Goal: Check status: Verify the current state of an ongoing process or item

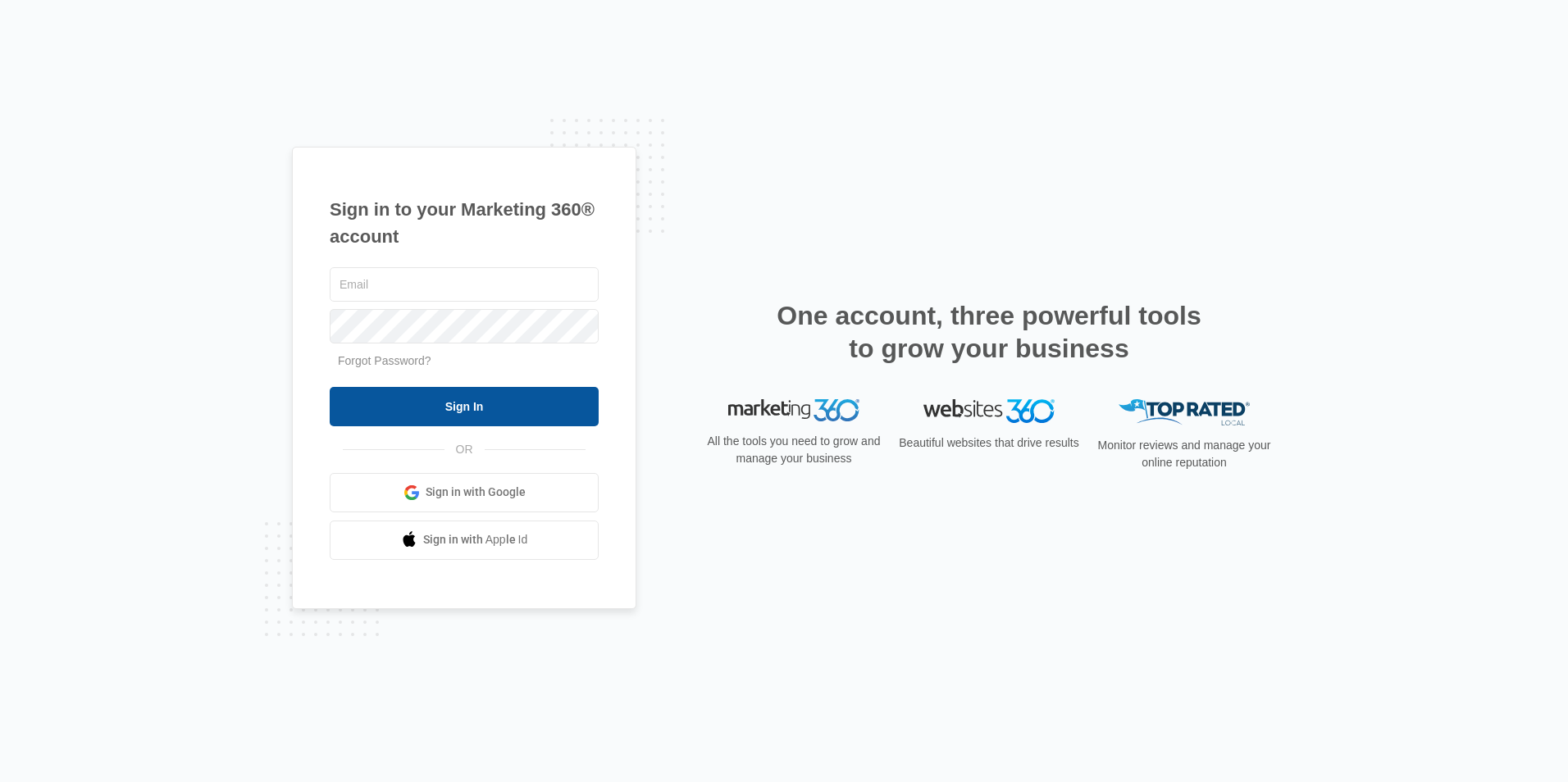
type input "Justice@havencontractingar.com"
click at [424, 407] on input "Sign In" at bounding box center [463, 406] width 269 height 39
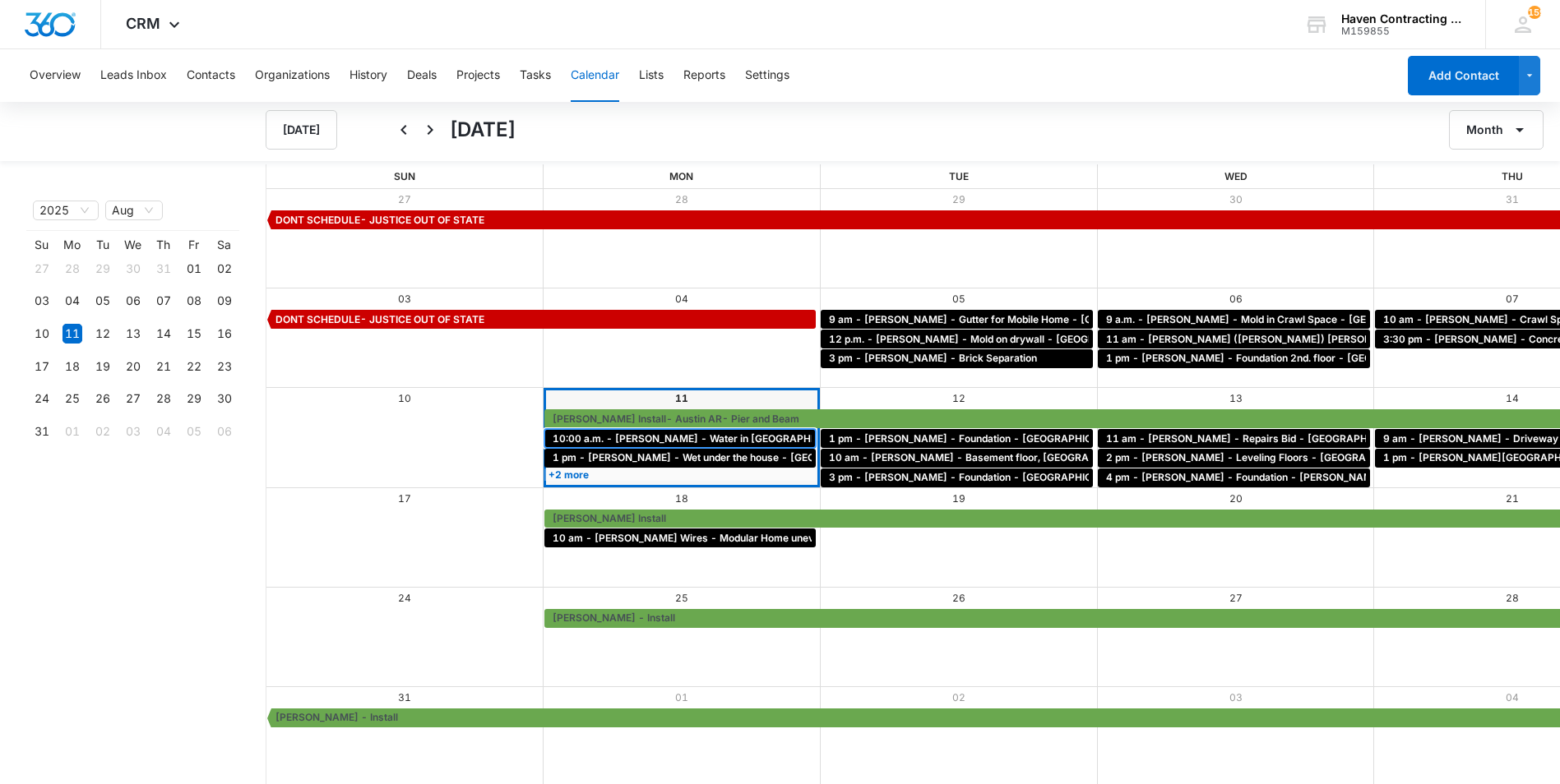
click at [552, 439] on span "10:00 a.m. - [PERSON_NAME] - Water in [GEOGRAPHIC_DATA] - [GEOGRAPHIC_DATA]" at bounding box center [763, 438] width 422 height 15
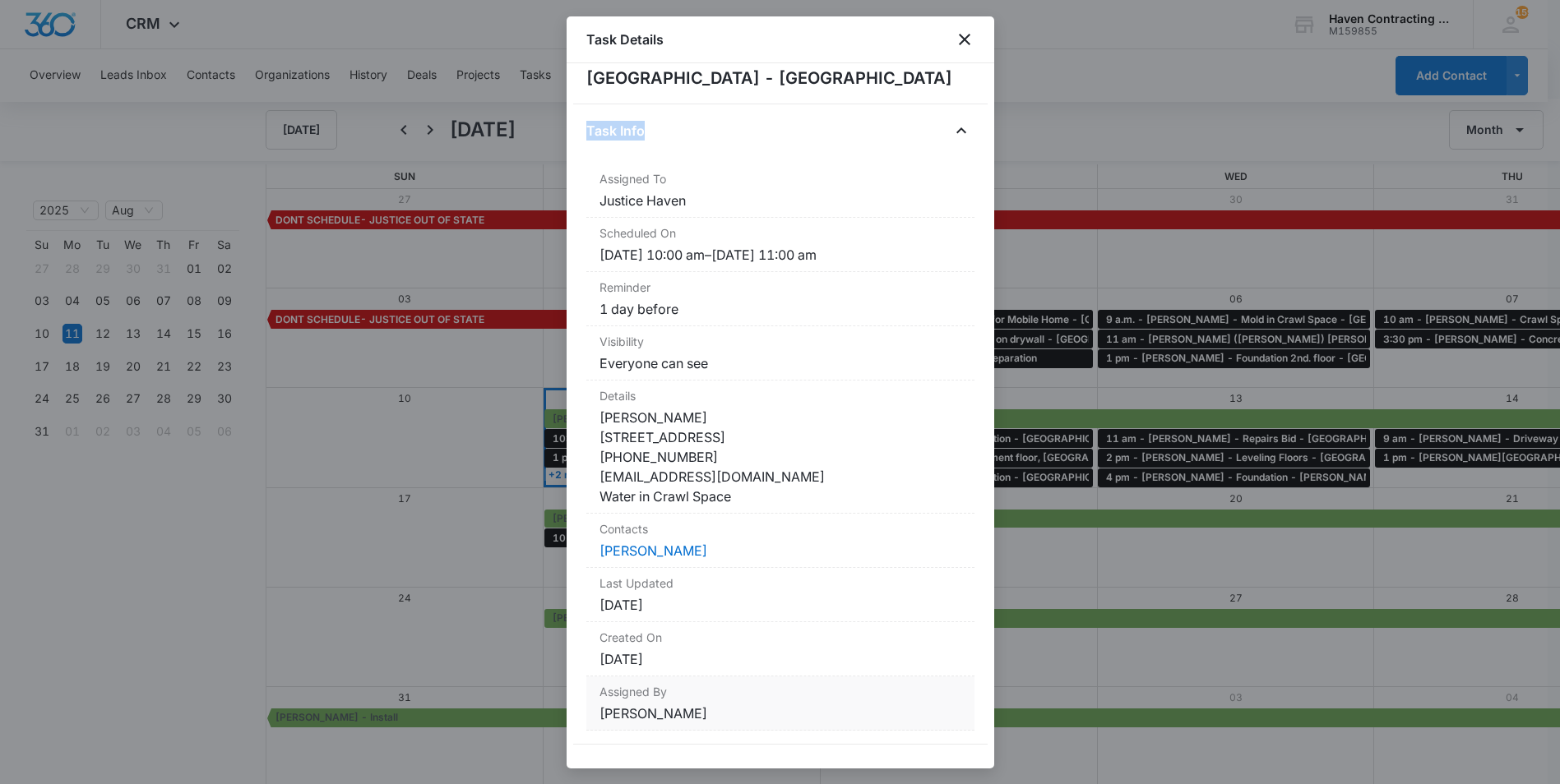
scroll to position [70, 0]
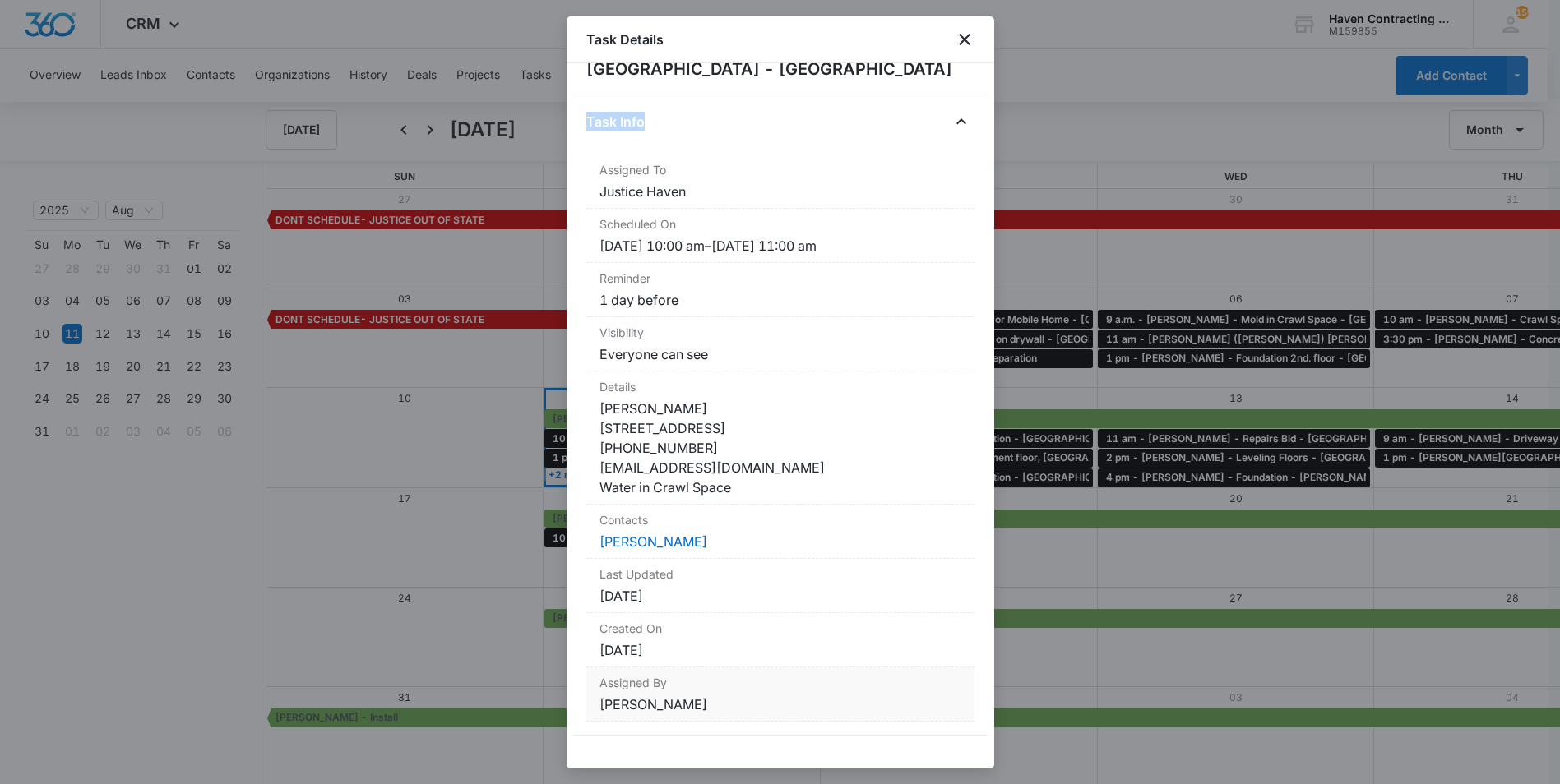
drag, startPoint x: 581, startPoint y: 151, endPoint x: 710, endPoint y: 756, distance: 618.6
click at [710, 756] on div "10:00 a.m. - [PERSON_NAME] - Water in Crawl Space - [GEOGRAPHIC_DATA] Task Info…" at bounding box center [780, 415] width 428 height 705
drag, startPoint x: 710, startPoint y: 756, endPoint x: 682, endPoint y: 445, distance: 312.3
click at [177, 634] on div at bounding box center [780, 392] width 1560 height 784
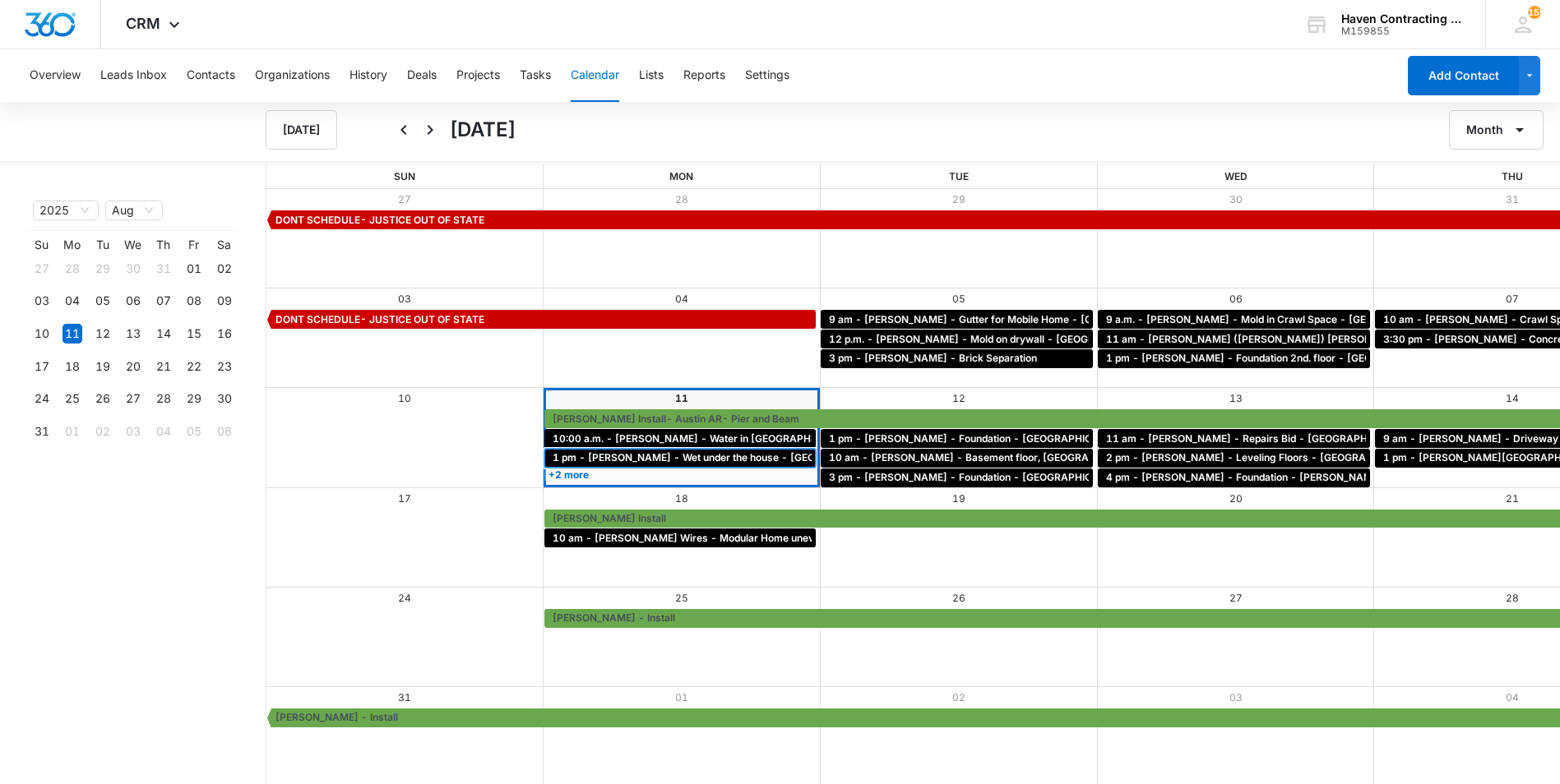
click at [552, 450] on span "1 pm - [PERSON_NAME] - Wet under the house - [GEOGRAPHIC_DATA]" at bounding box center [724, 457] width 343 height 15
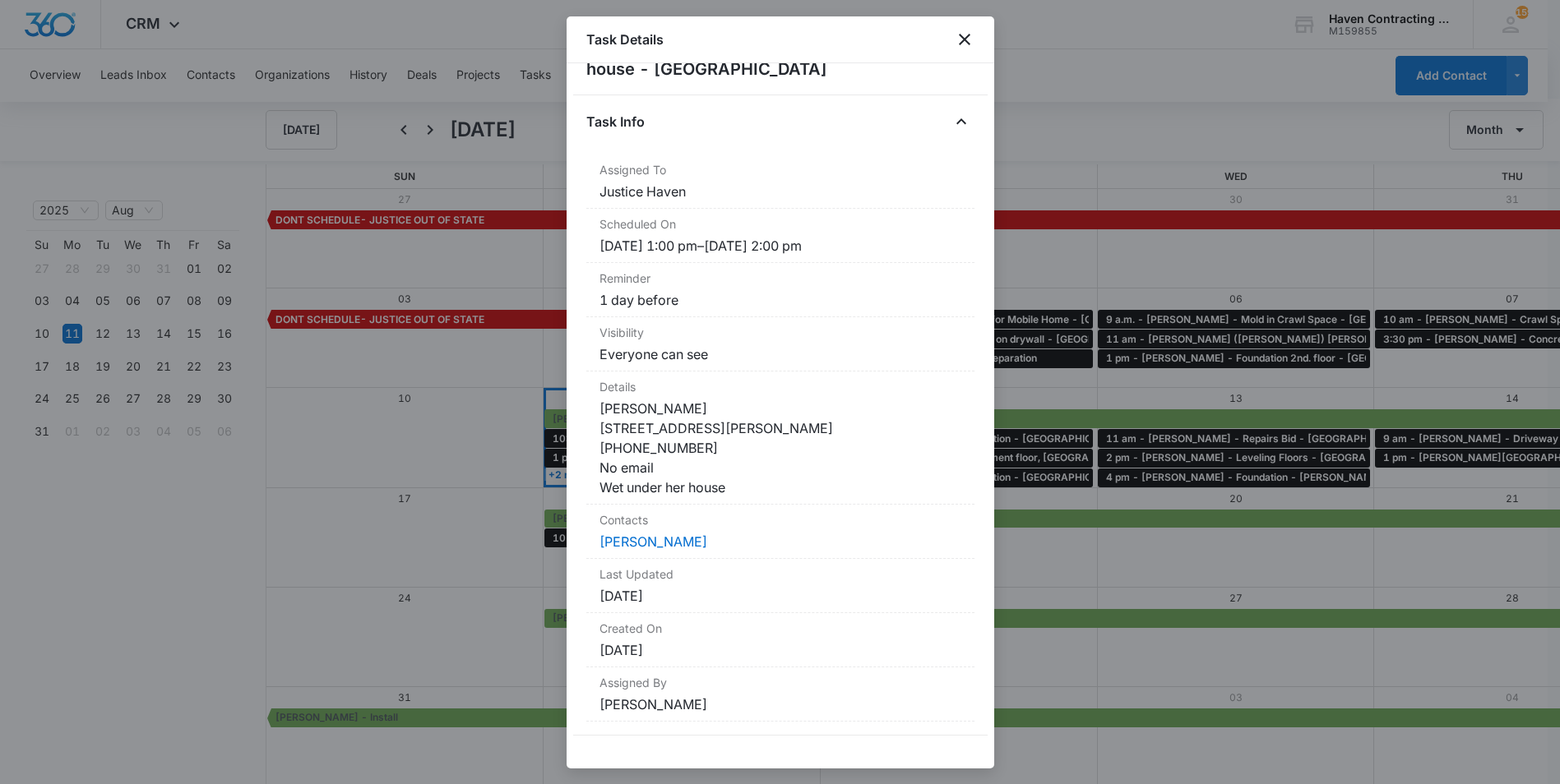
drag, startPoint x: 592, startPoint y: 209, endPoint x: 682, endPoint y: 765, distance: 563.2
click at [682, 765] on div "1 pm - [PERSON_NAME] - Wet under the house - Batesville Task Info Assigned To J…" at bounding box center [780, 415] width 428 height 705
drag, startPoint x: 682, startPoint y: 765, endPoint x: 646, endPoint y: 467, distance: 300.2
drag, startPoint x: 646, startPoint y: 467, endPoint x: 625, endPoint y: 507, distance: 45.2
click at [437, 597] on div at bounding box center [780, 392] width 1560 height 784
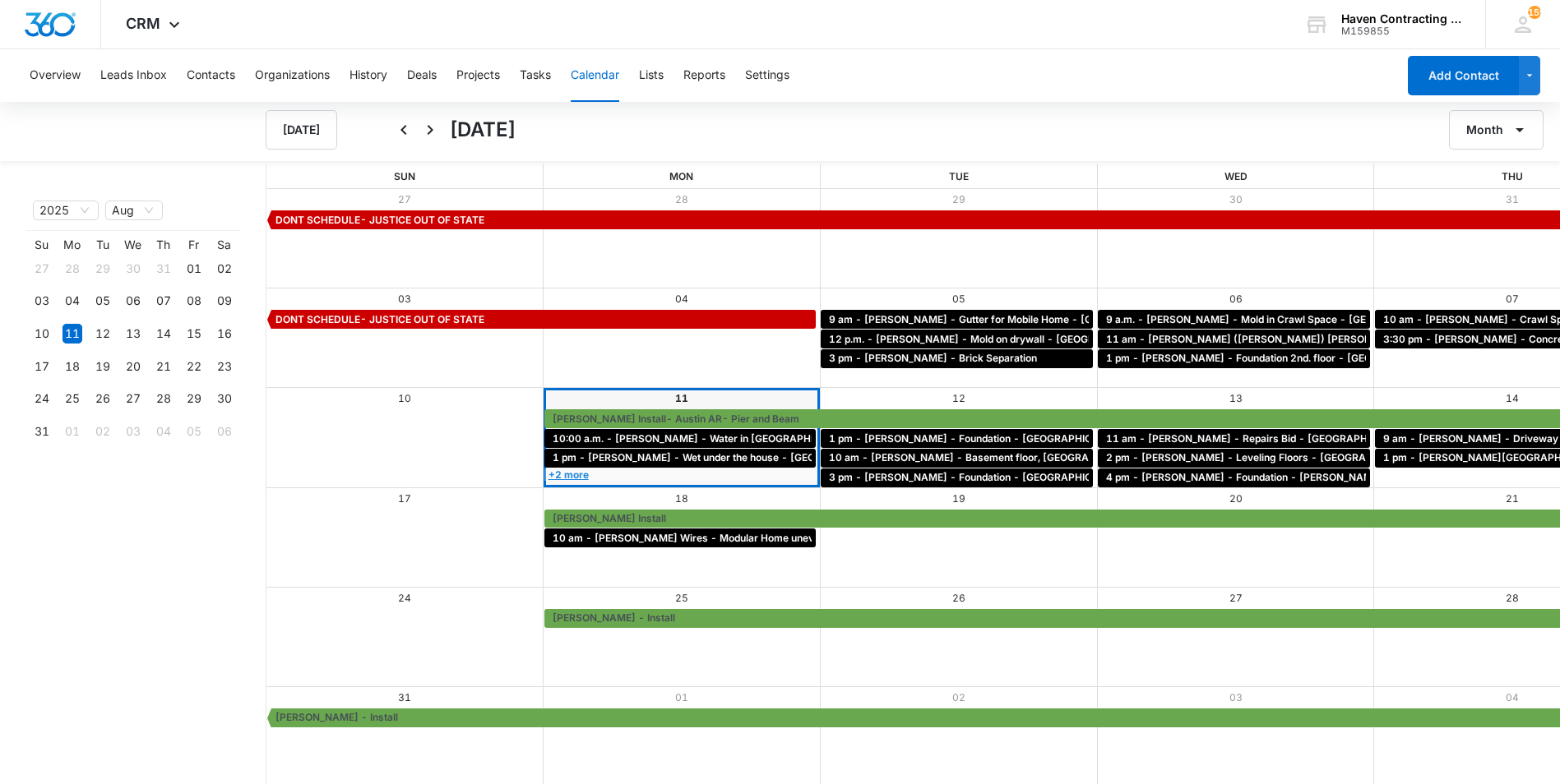
click at [545, 472] on link "+2 more" at bounding box center [681, 475] width 272 height 12
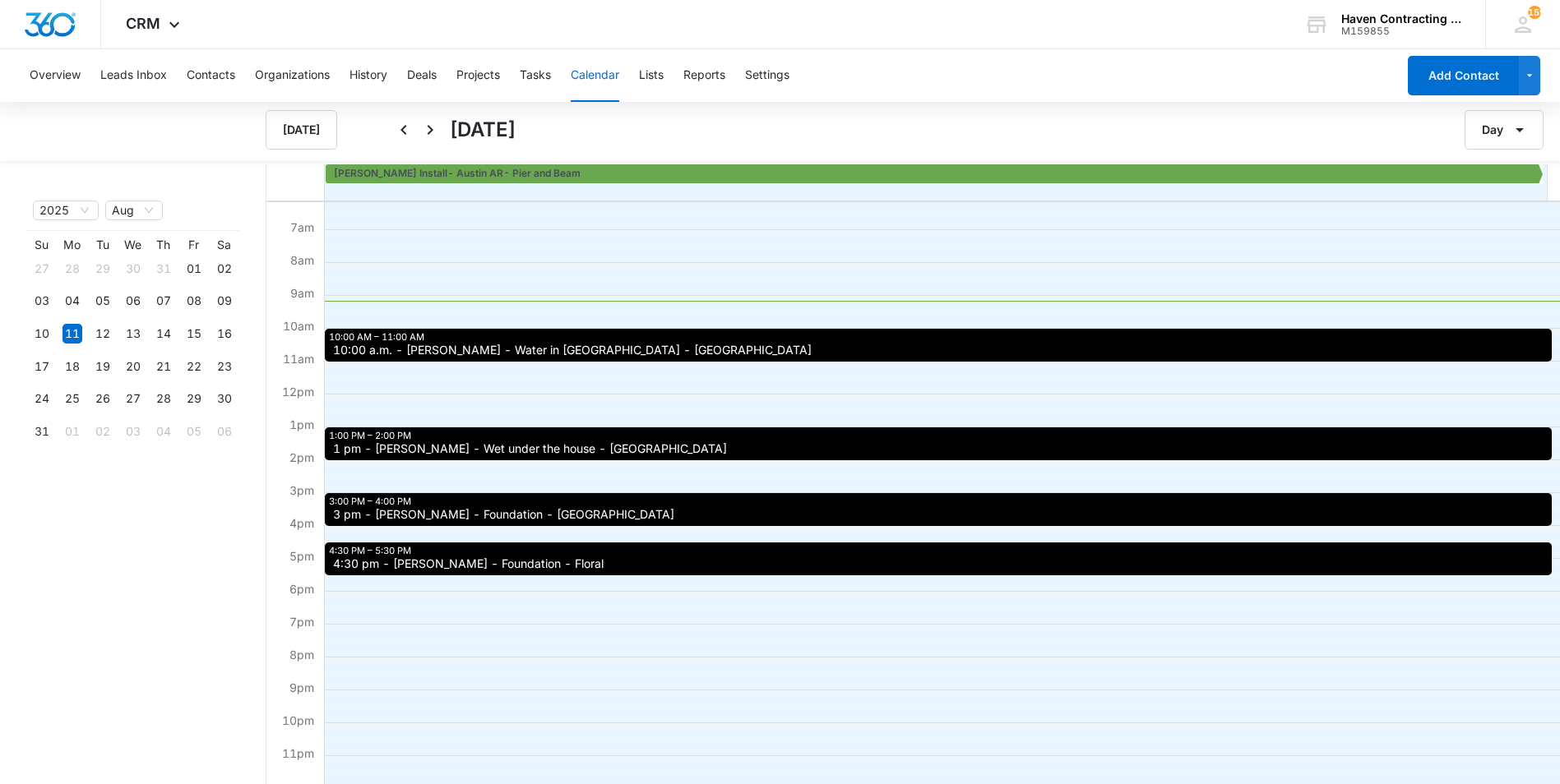
scroll to position [205, 0]
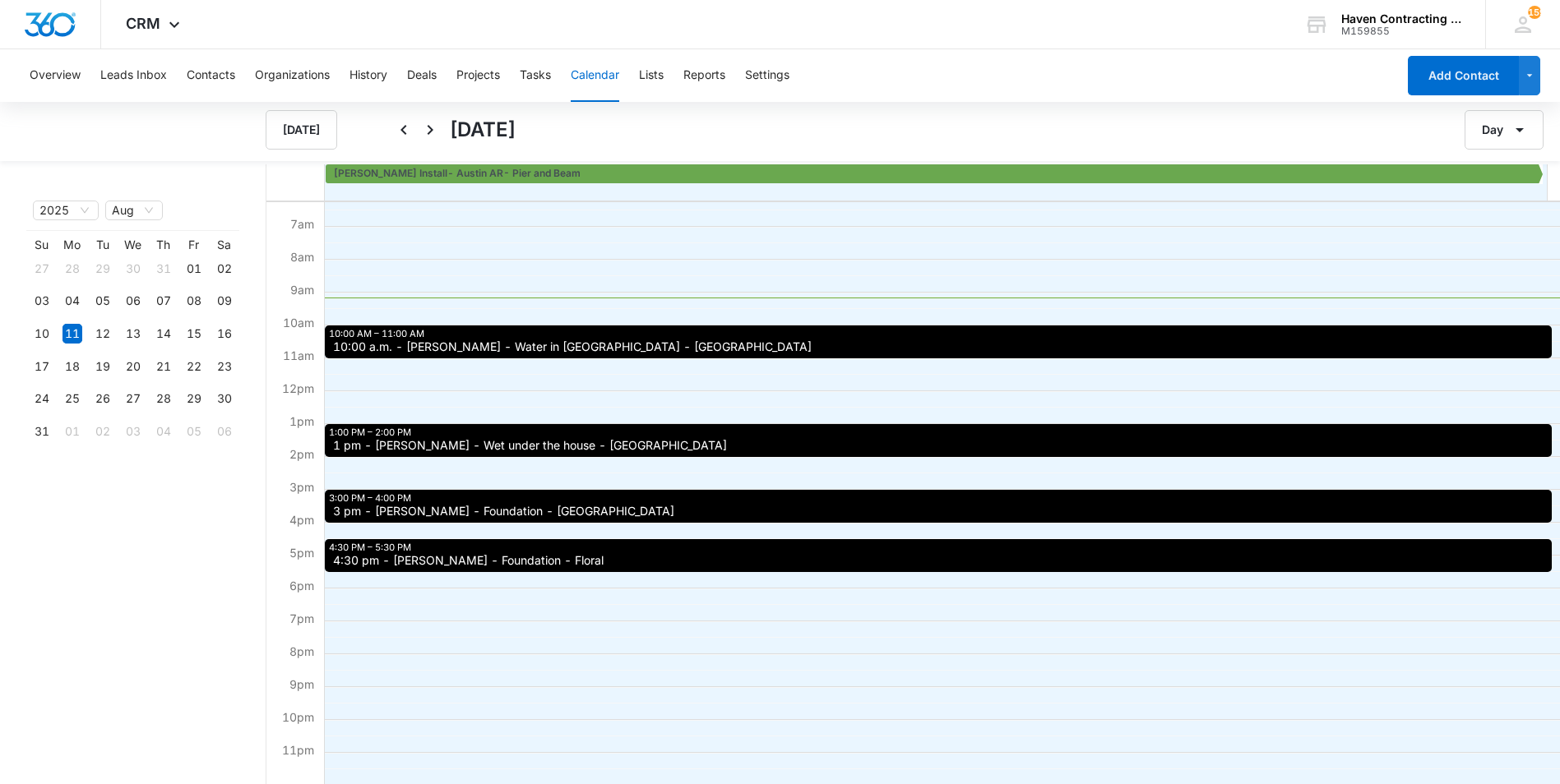
click at [502, 498] on div "3:00 PM – 4:00 PM 3 pm - [PERSON_NAME] - Foundation - [GEOGRAPHIC_DATA]" at bounding box center [938, 506] width 1227 height 32
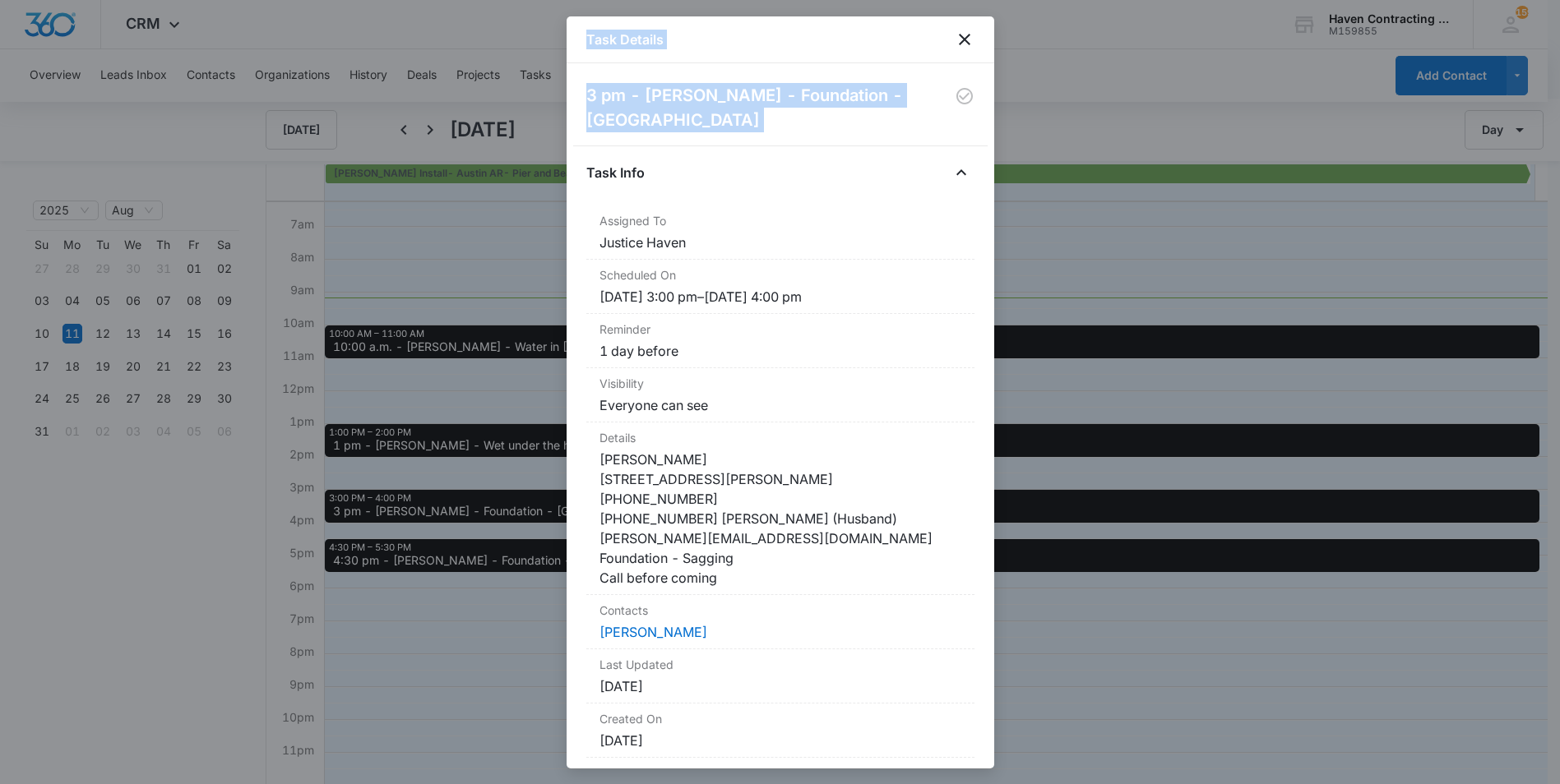
scroll to position [110, 0]
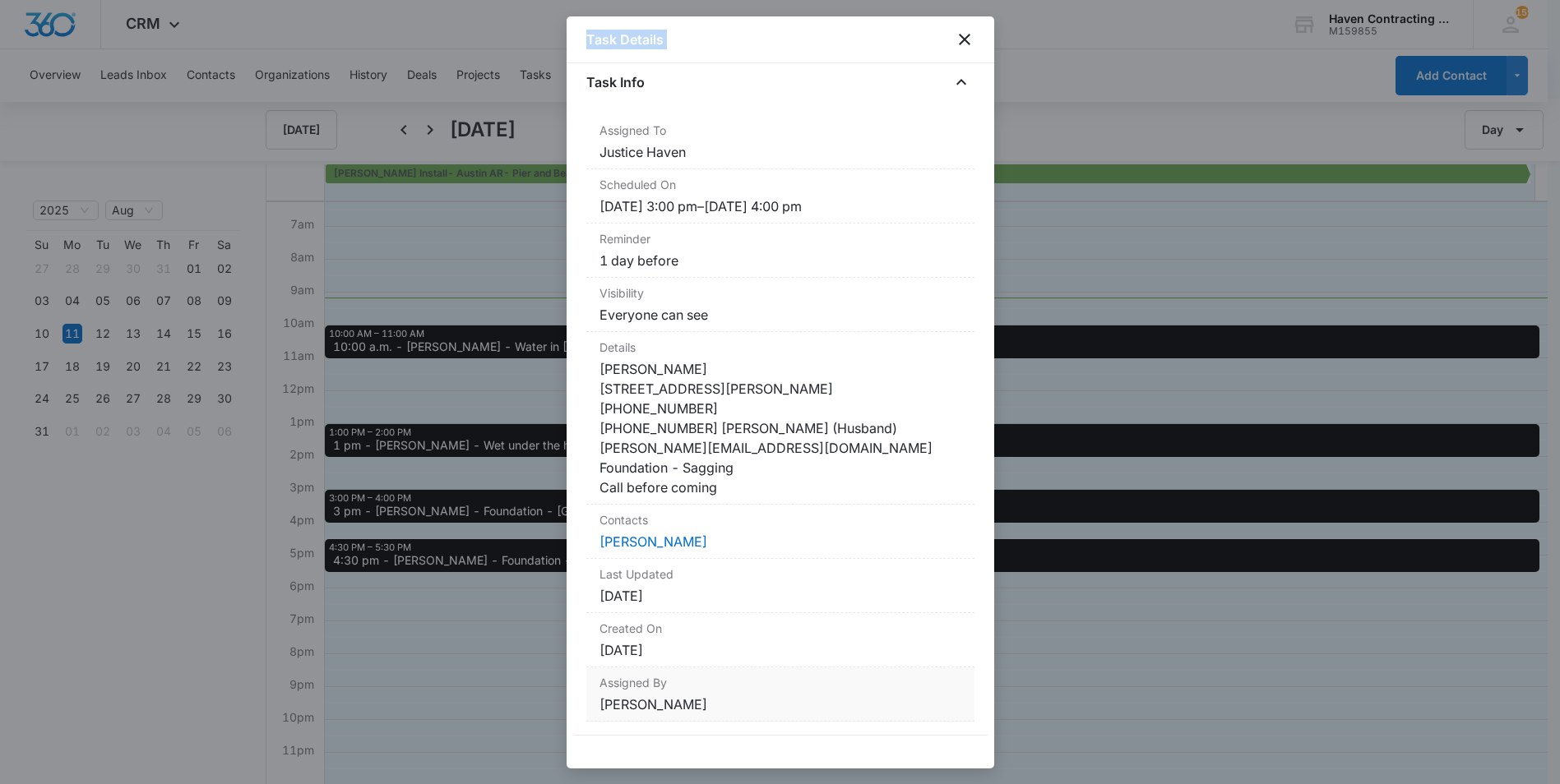
drag, startPoint x: 579, startPoint y: 155, endPoint x: 746, endPoint y: 709, distance: 578.6
click at [746, 709] on div "3 pm - [PERSON_NAME] - Foundation - Edgemont Task Info Assigned To Justice Have…" at bounding box center [780, 415] width 428 height 705
drag, startPoint x: 746, startPoint y: 709, endPoint x: 690, endPoint y: 399, distance: 315.0
click at [442, 668] on div at bounding box center [780, 392] width 1560 height 784
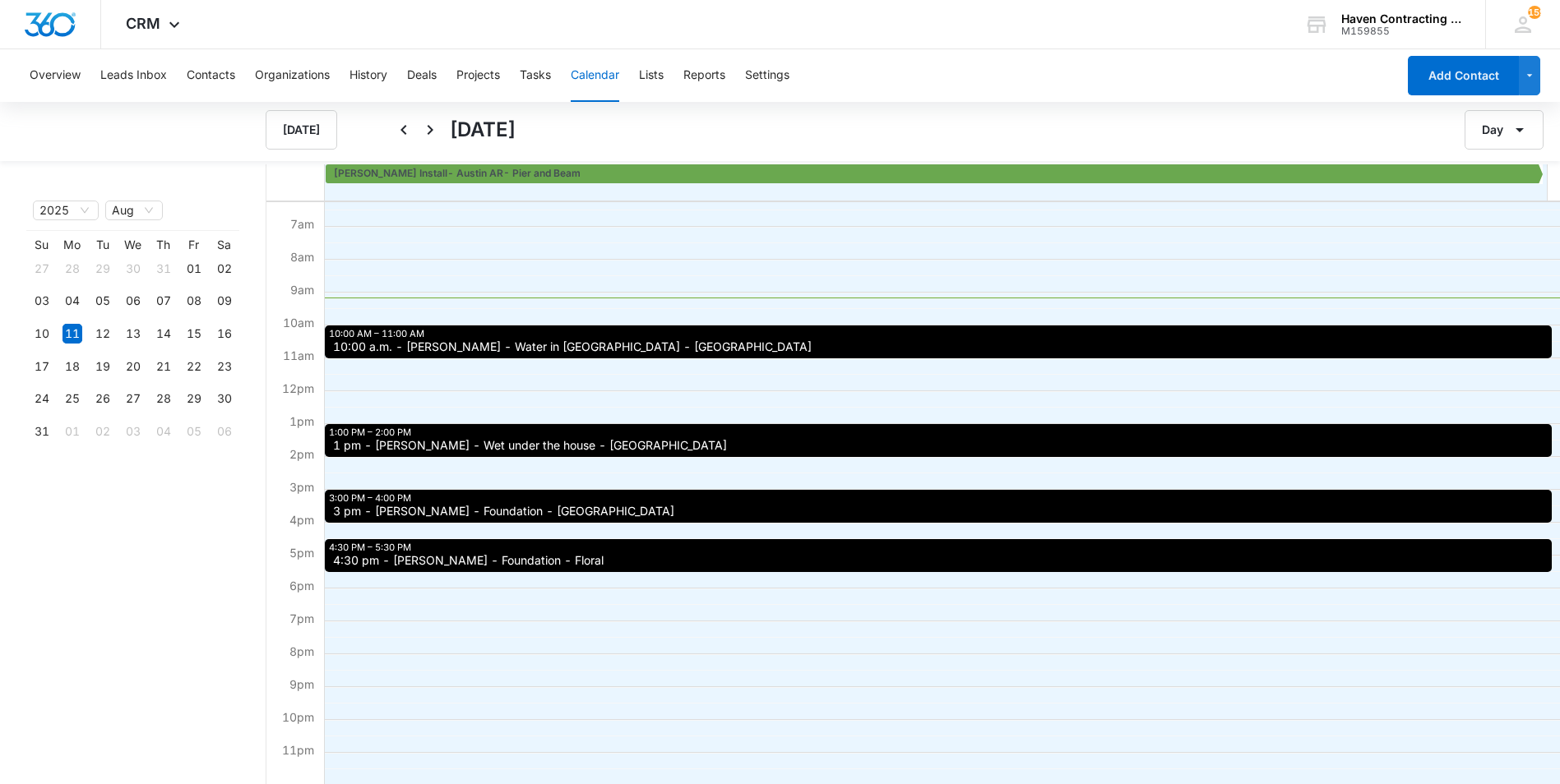
click at [430, 565] on span "4:30 pm - [PERSON_NAME] - Foundation - Floral" at bounding box center [468, 560] width 271 height 11
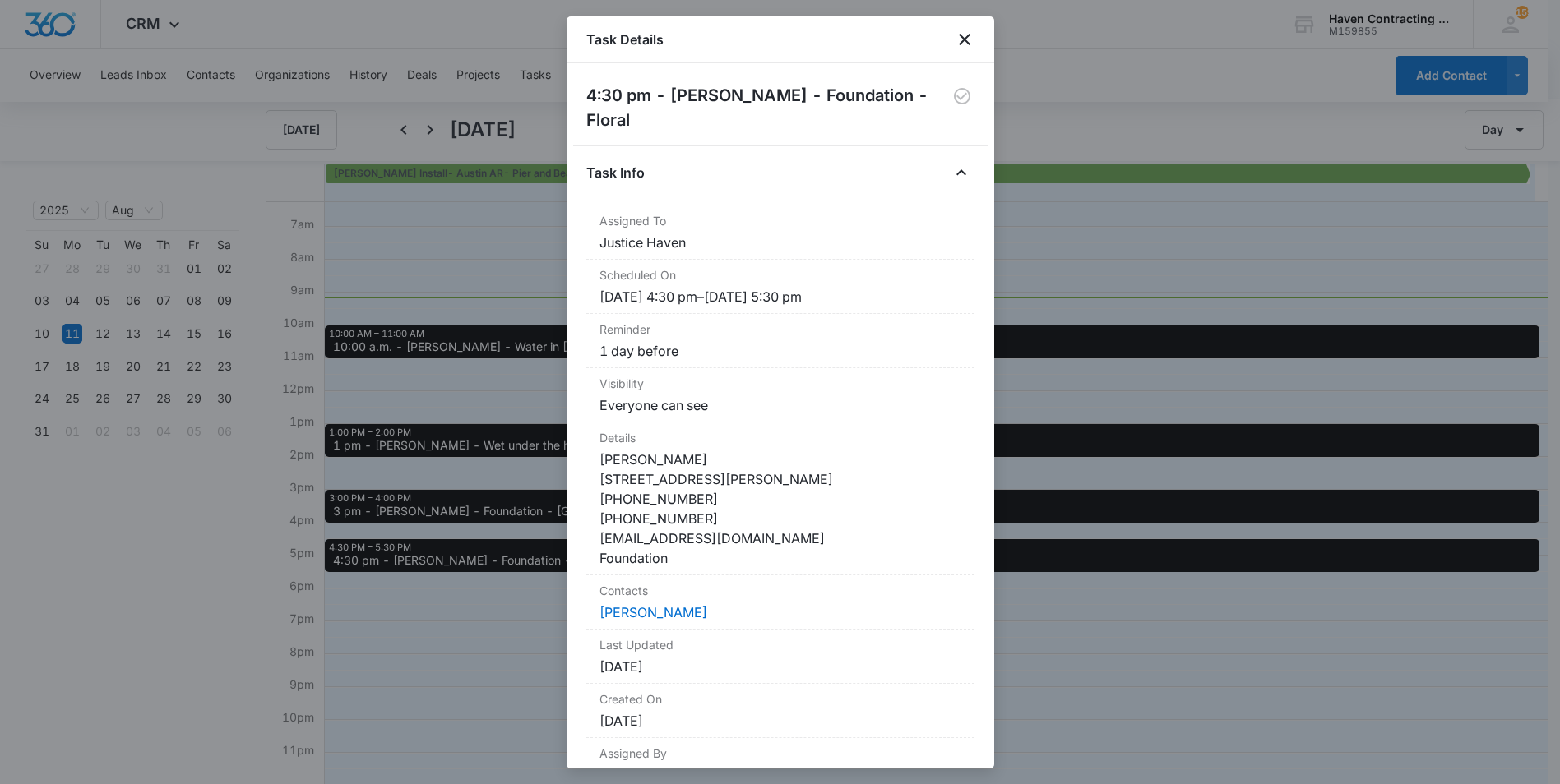
scroll to position [90, 0]
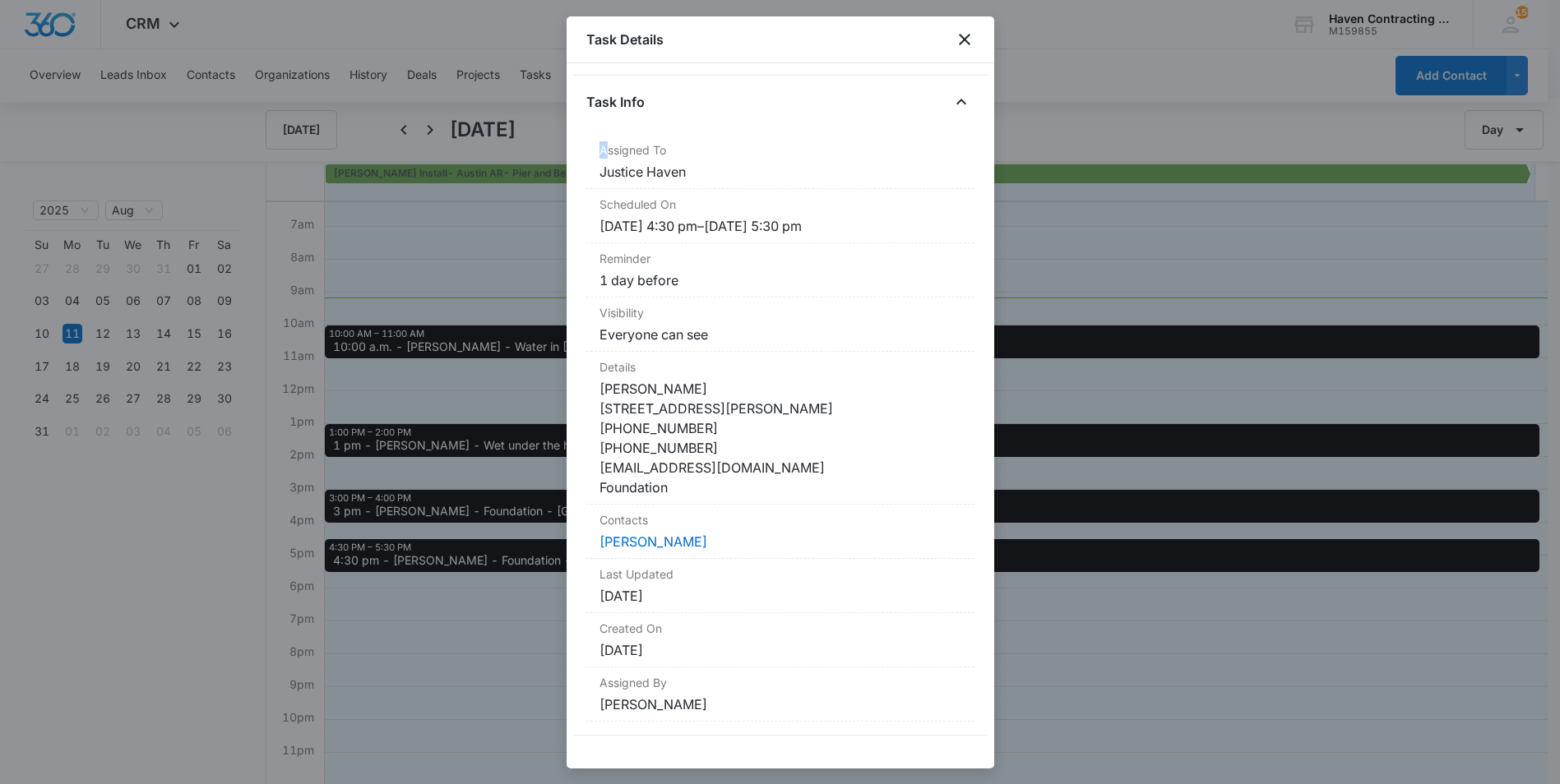
drag, startPoint x: 605, startPoint y: 200, endPoint x: 777, endPoint y: 736, distance: 562.9
click at [777, 736] on div "4:30 pm - [PERSON_NAME] - Foundation - Floral Task Info Assigned To Justice Hav…" at bounding box center [780, 415] width 428 height 705
drag, startPoint x: 777, startPoint y: 736, endPoint x: 673, endPoint y: 430, distance: 323.2
